Goal: Information Seeking & Learning: Learn about a topic

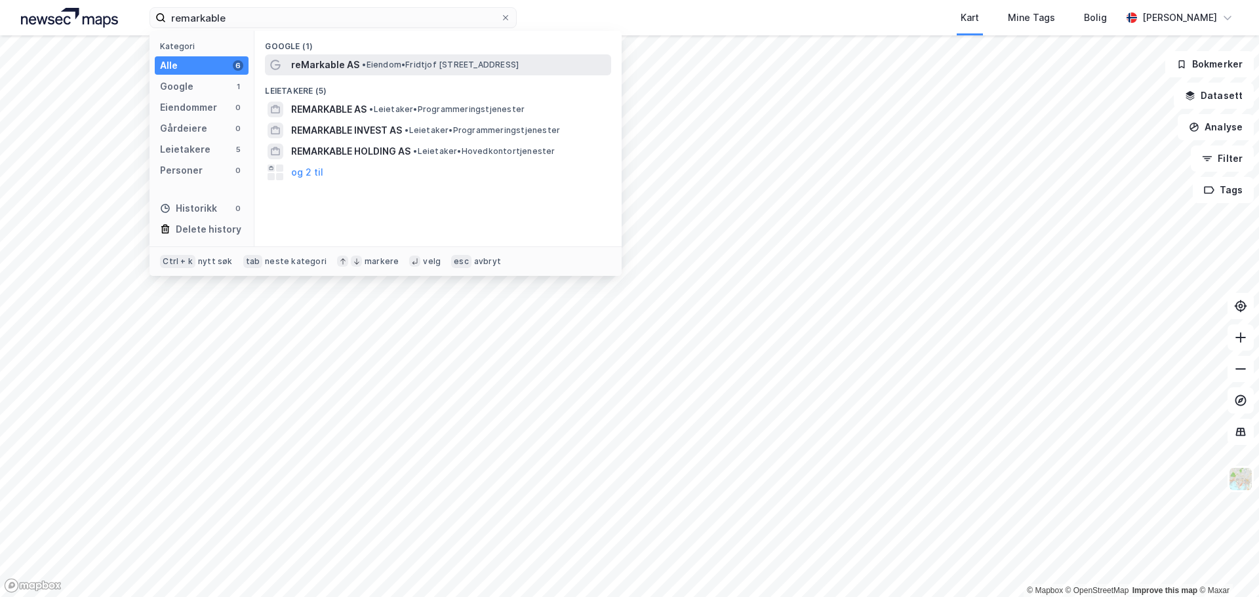
type input "remarkable"
click at [347, 61] on span "reMarkable AS" at bounding box center [325, 65] width 68 height 16
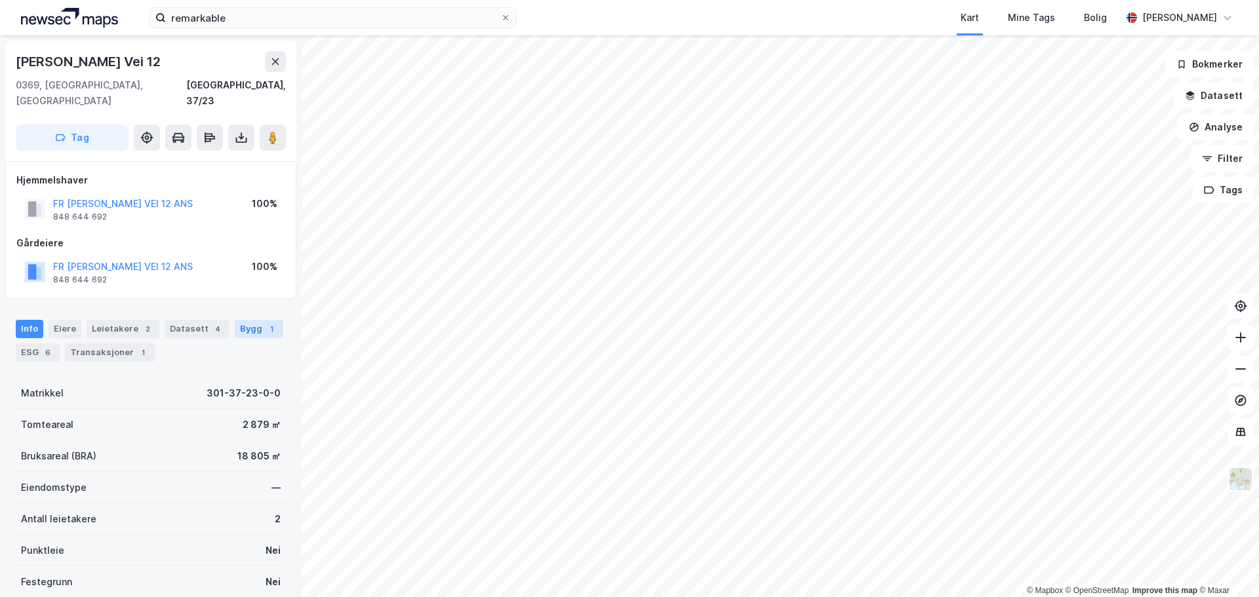
click at [235, 320] on div "Bygg 1" at bounding box center [259, 329] width 49 height 18
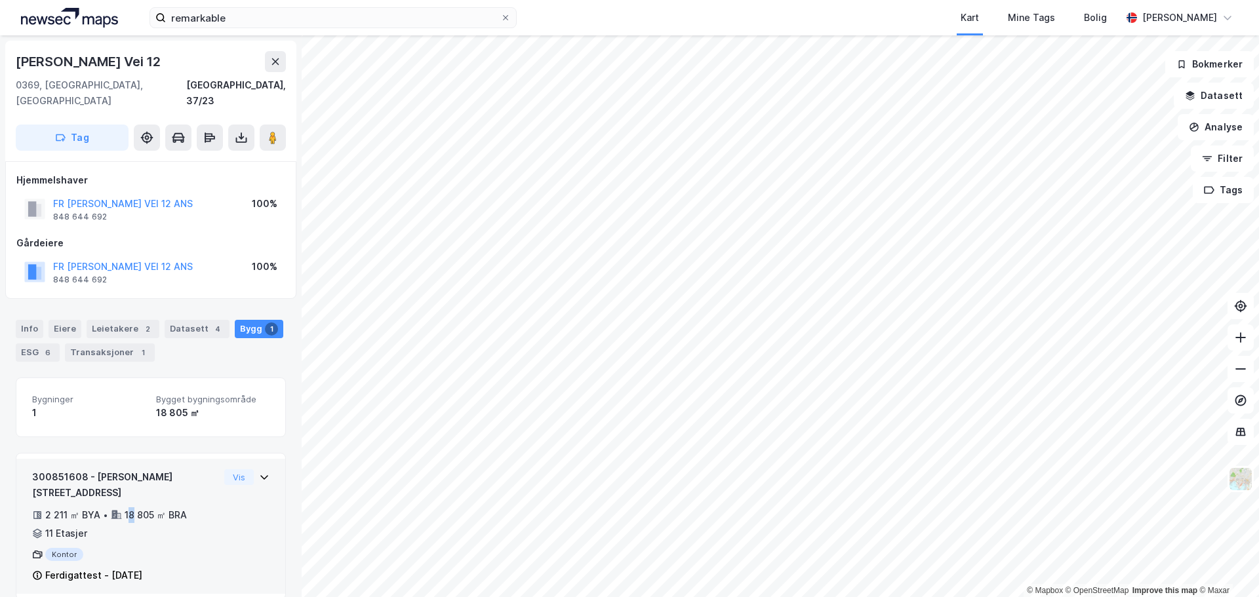
click at [130, 513] on div "300851608 - [PERSON_NAME] vei 12 2 211 ㎡ BYA • 18 805 ㎡ BRA • 11 Etasjer Kontor…" at bounding box center [125, 526] width 187 height 114
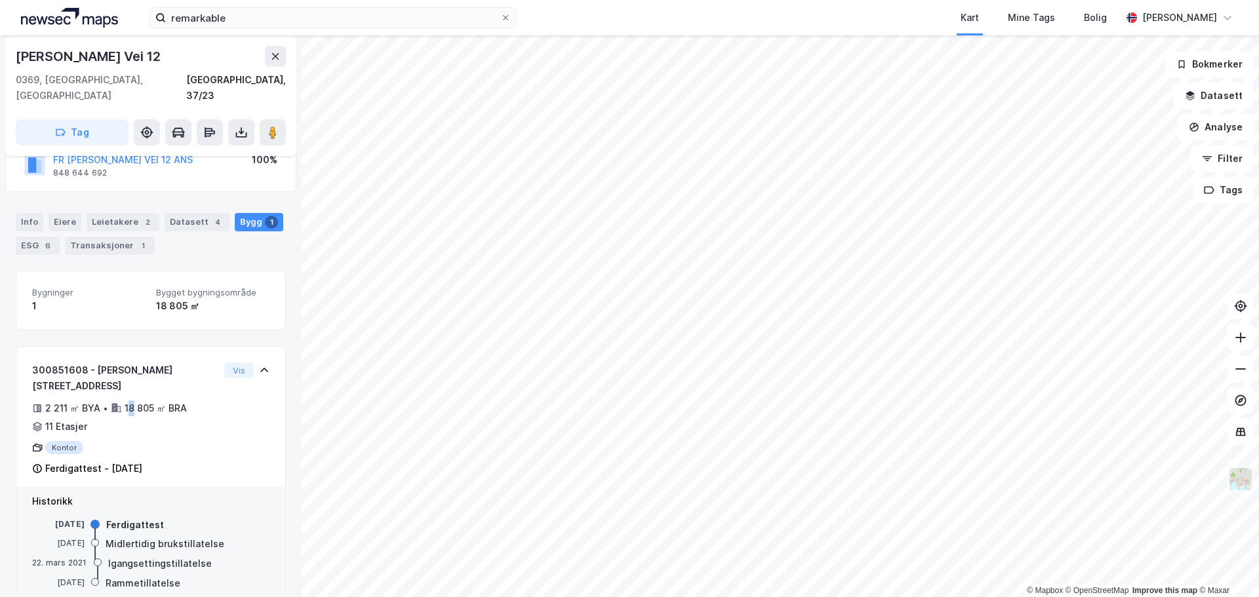
click at [1245, 482] on img at bounding box center [1240, 479] width 25 height 25
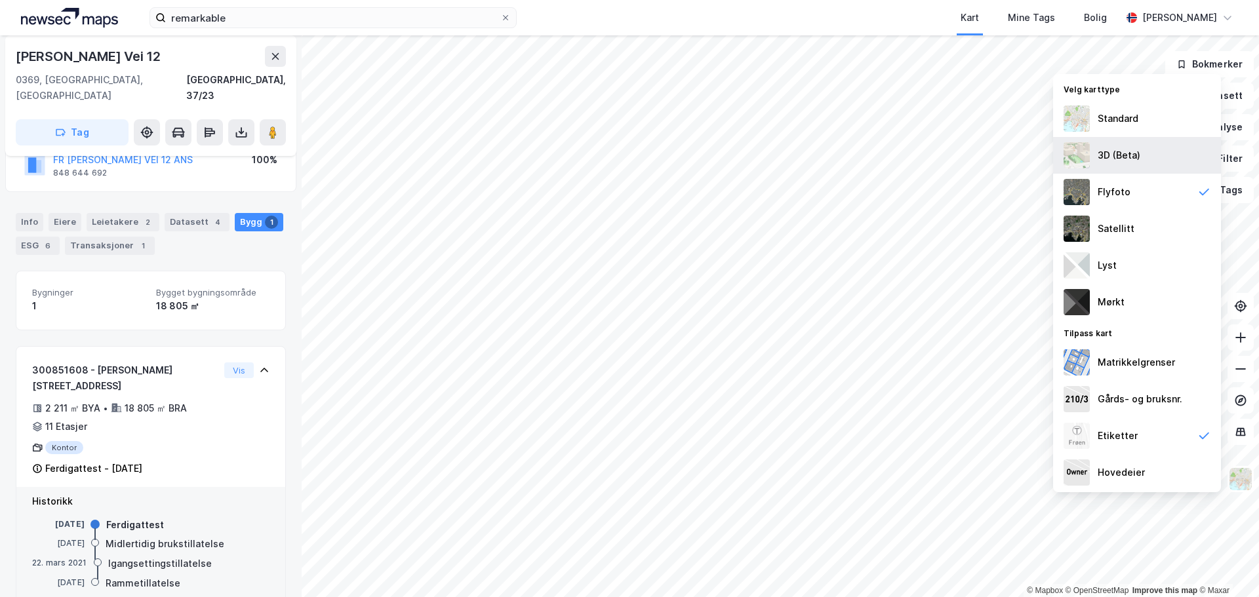
click at [1148, 154] on div "3D (Beta)" at bounding box center [1137, 155] width 168 height 37
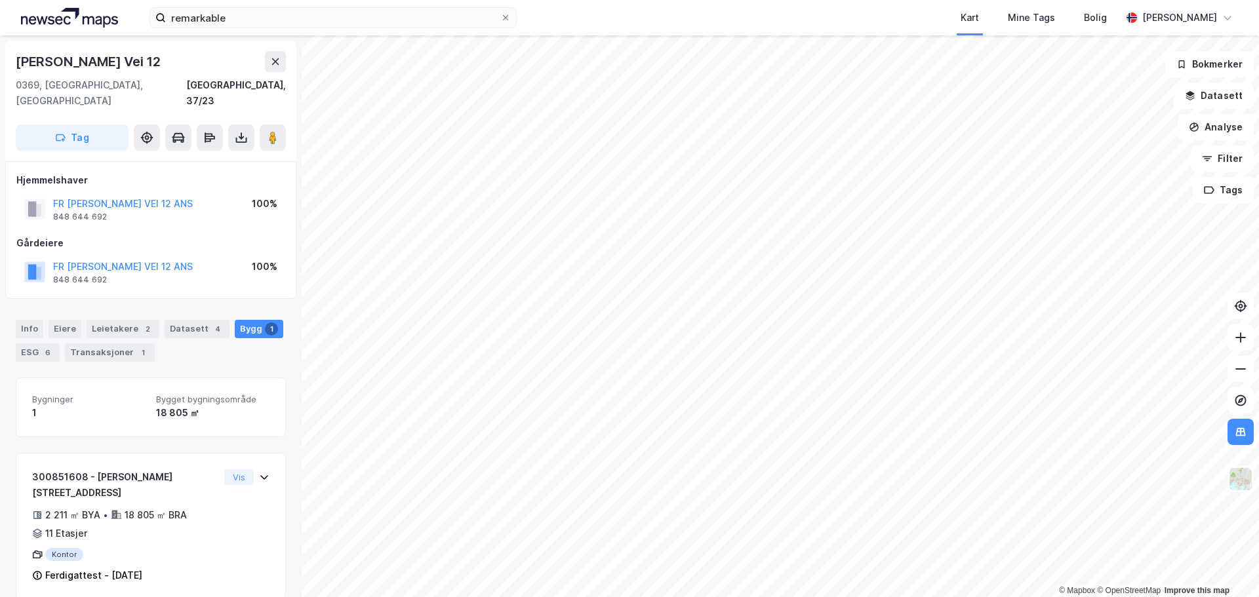
click at [119, 81] on div "0369, [GEOGRAPHIC_DATA], [GEOGRAPHIC_DATA], 37/23" at bounding box center [151, 92] width 270 height 31
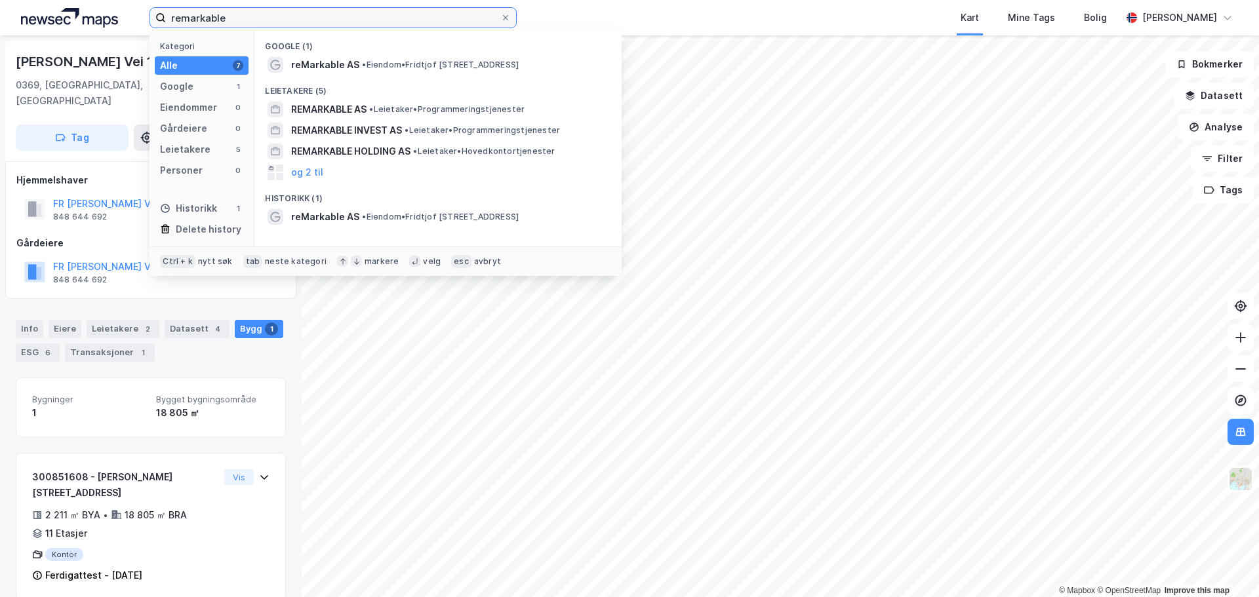
click at [235, 14] on input "remarkable" at bounding box center [333, 18] width 334 height 20
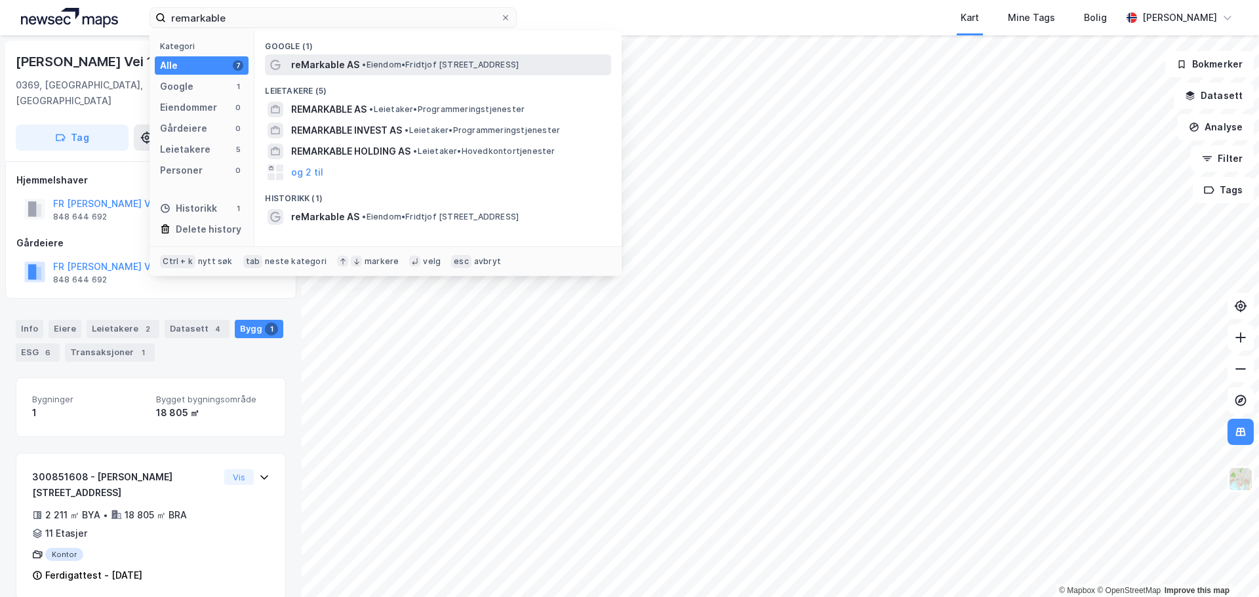
click at [324, 63] on span "reMarkable AS" at bounding box center [325, 65] width 68 height 16
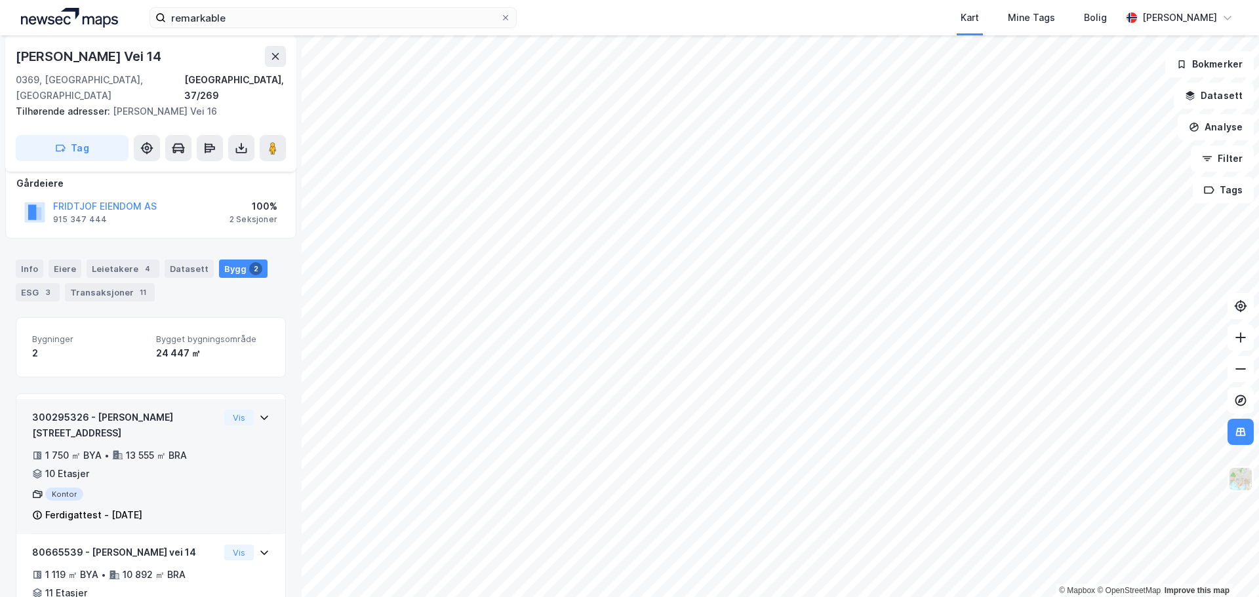
scroll to position [153, 0]
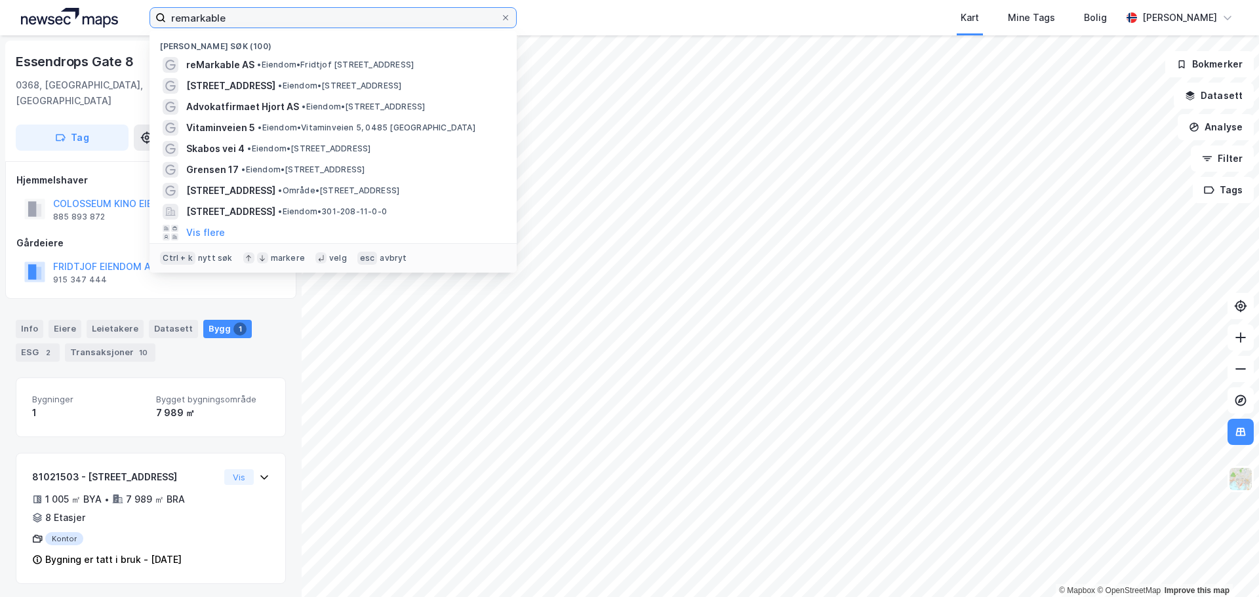
click at [260, 17] on input "remarkable" at bounding box center [333, 18] width 334 height 20
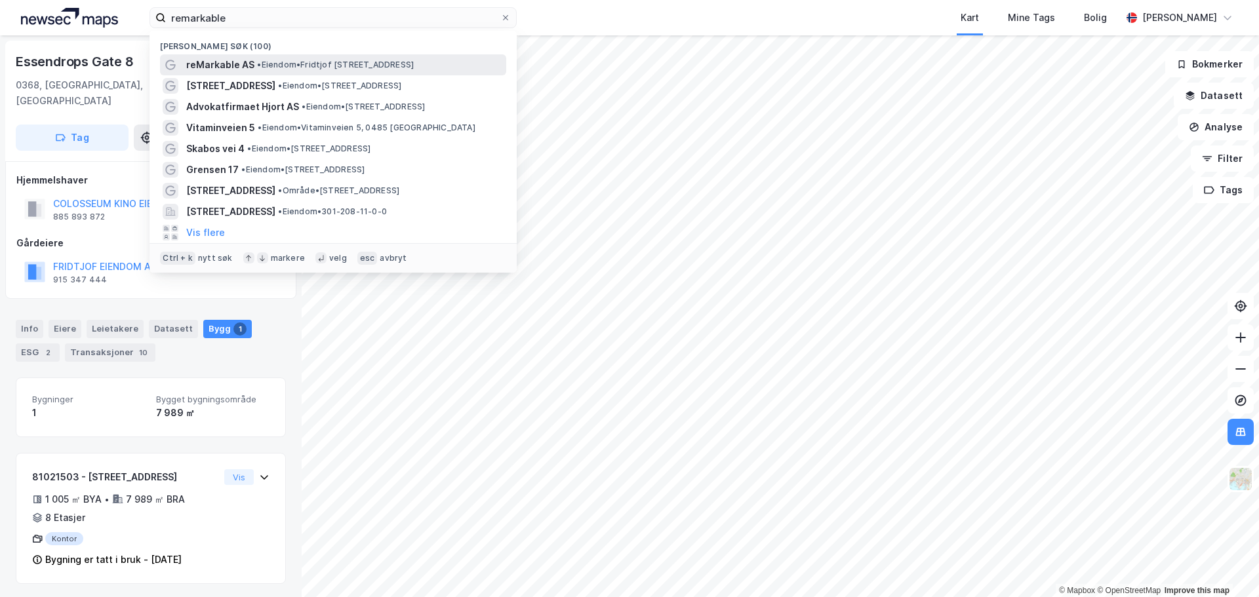
click at [261, 64] on span "•" at bounding box center [259, 65] width 4 height 10
